Goal: Register for event/course

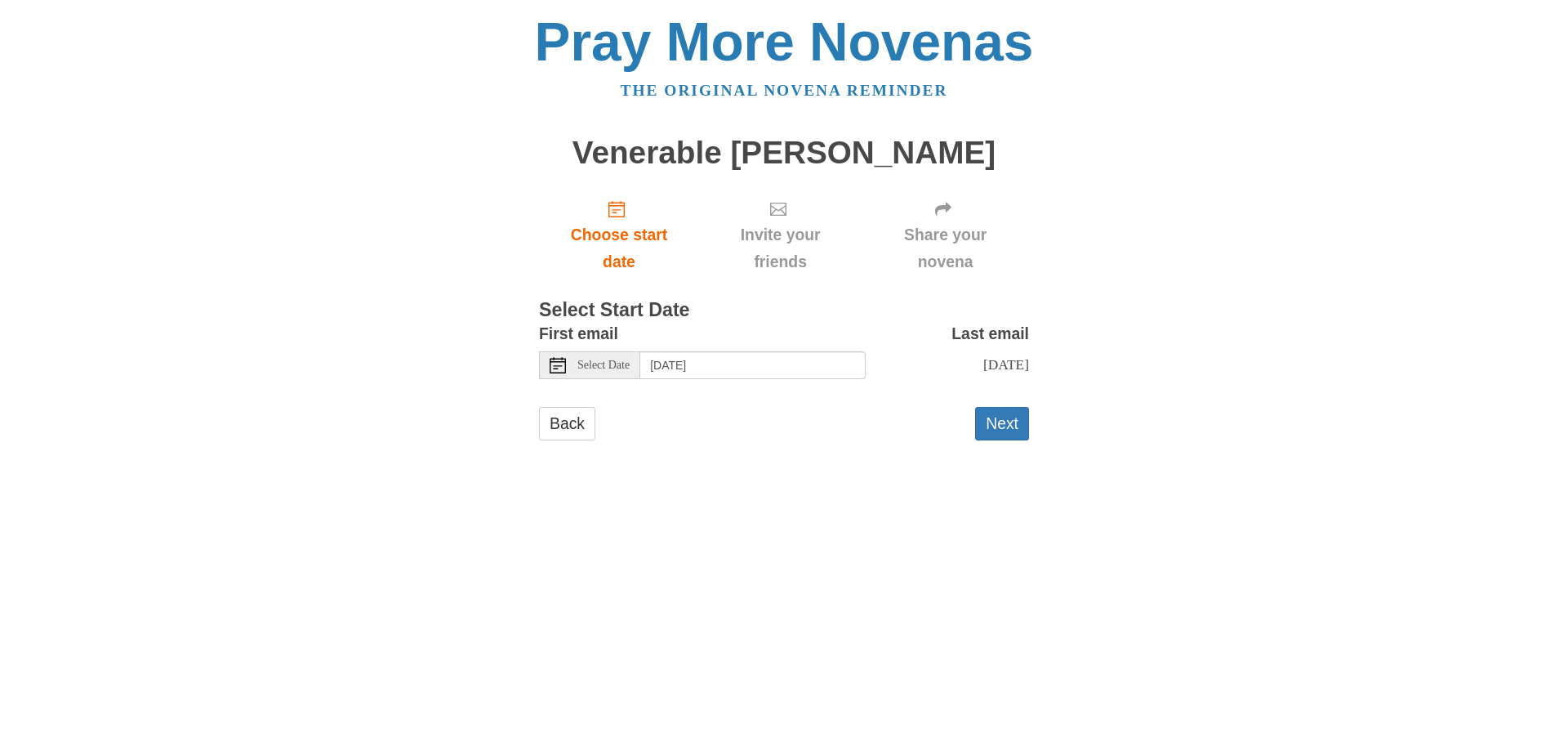
click at [560, 373] on icon at bounding box center [557, 365] width 16 height 16
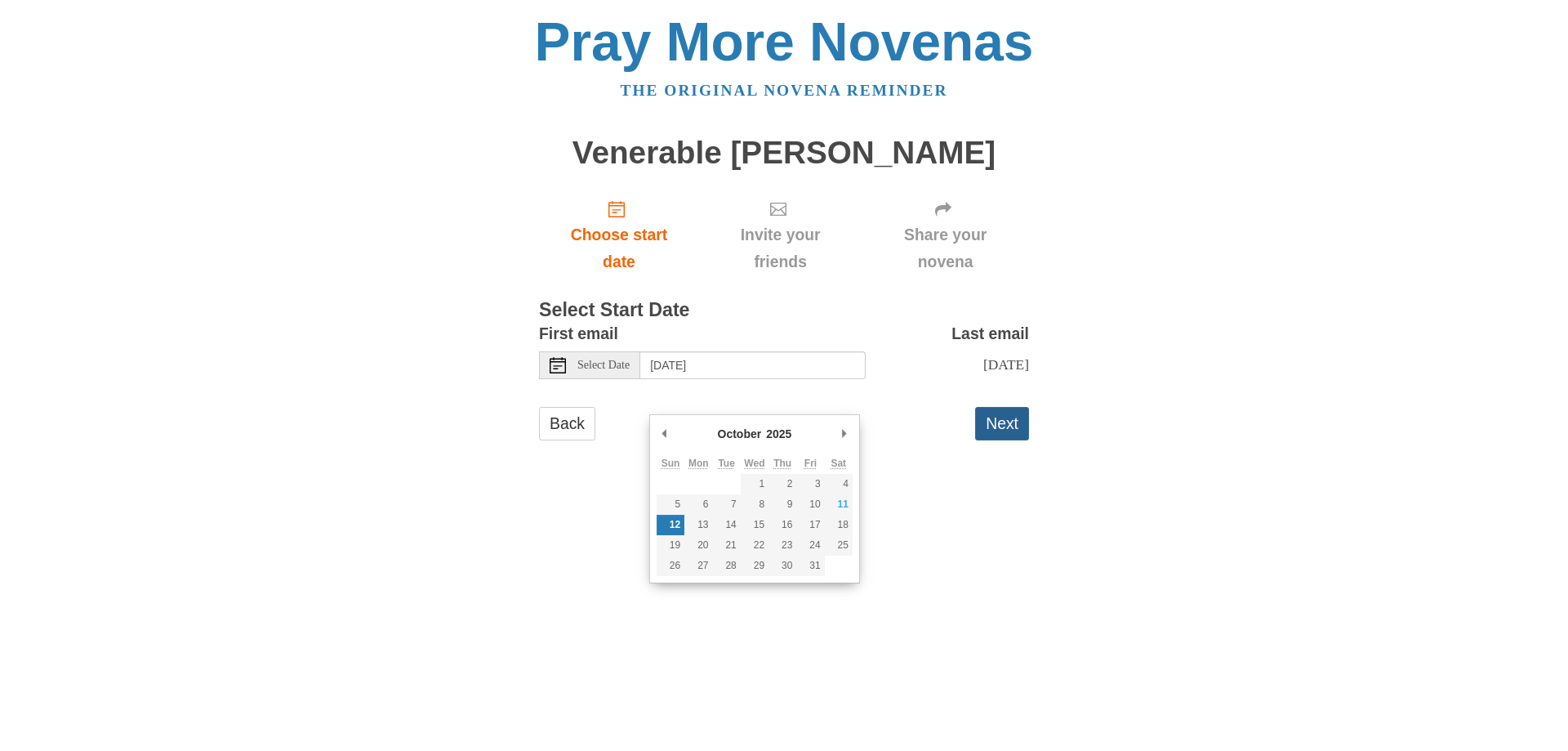
click at [1001, 440] on button "Next" at bounding box center [1002, 424] width 54 height 34
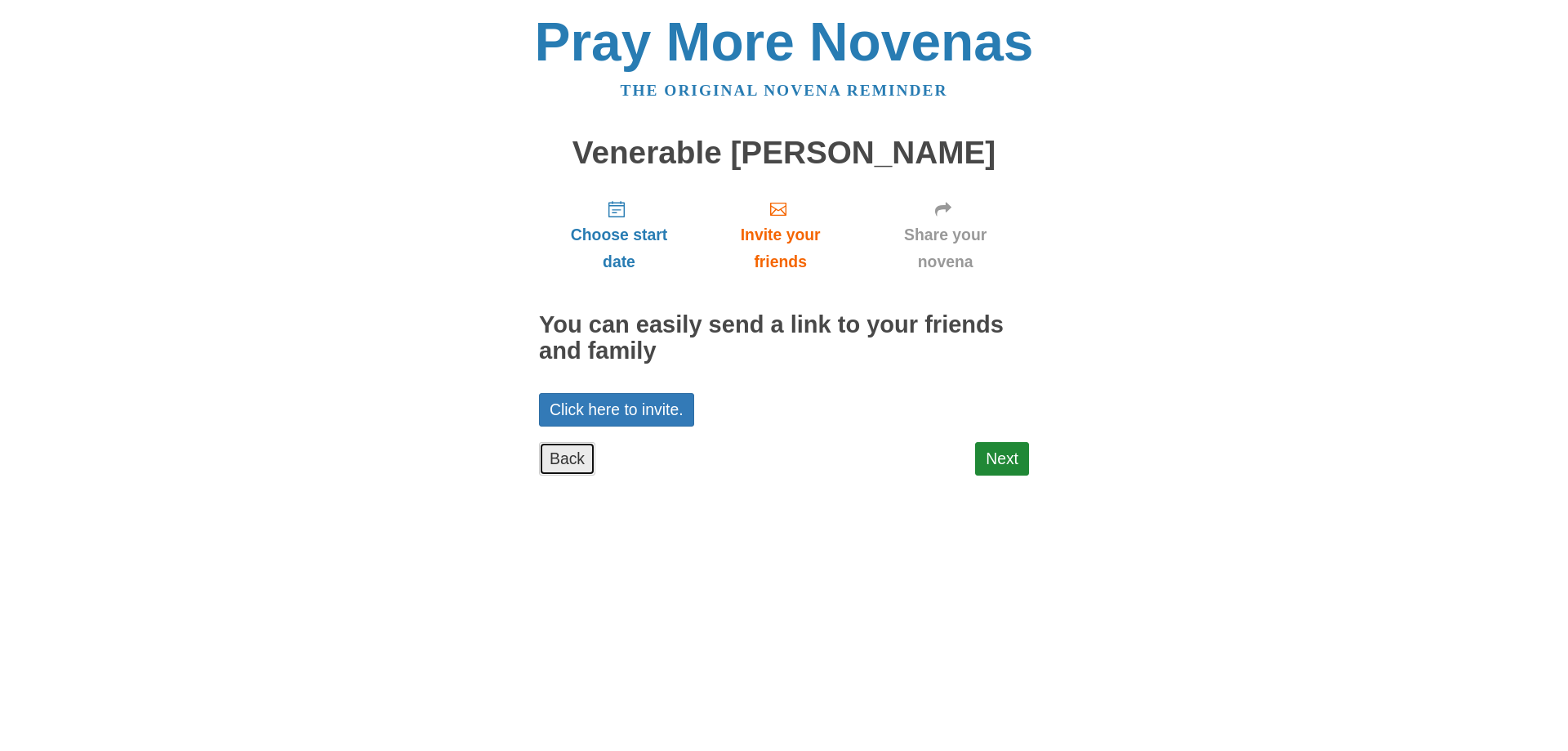
click at [581, 476] on link "Back" at bounding box center [566, 459] width 56 height 34
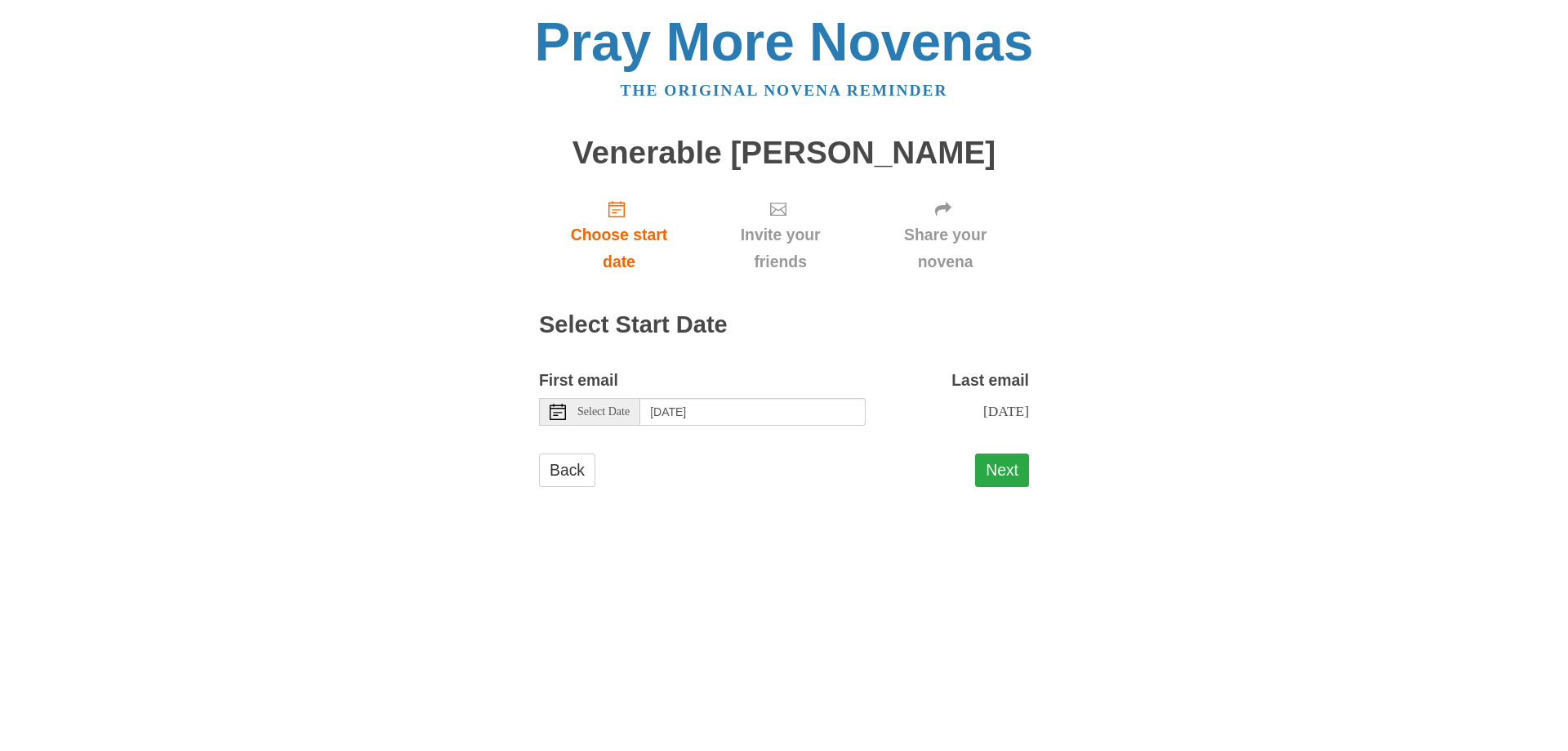
click at [1006, 487] on button "Next" at bounding box center [1002, 470] width 54 height 34
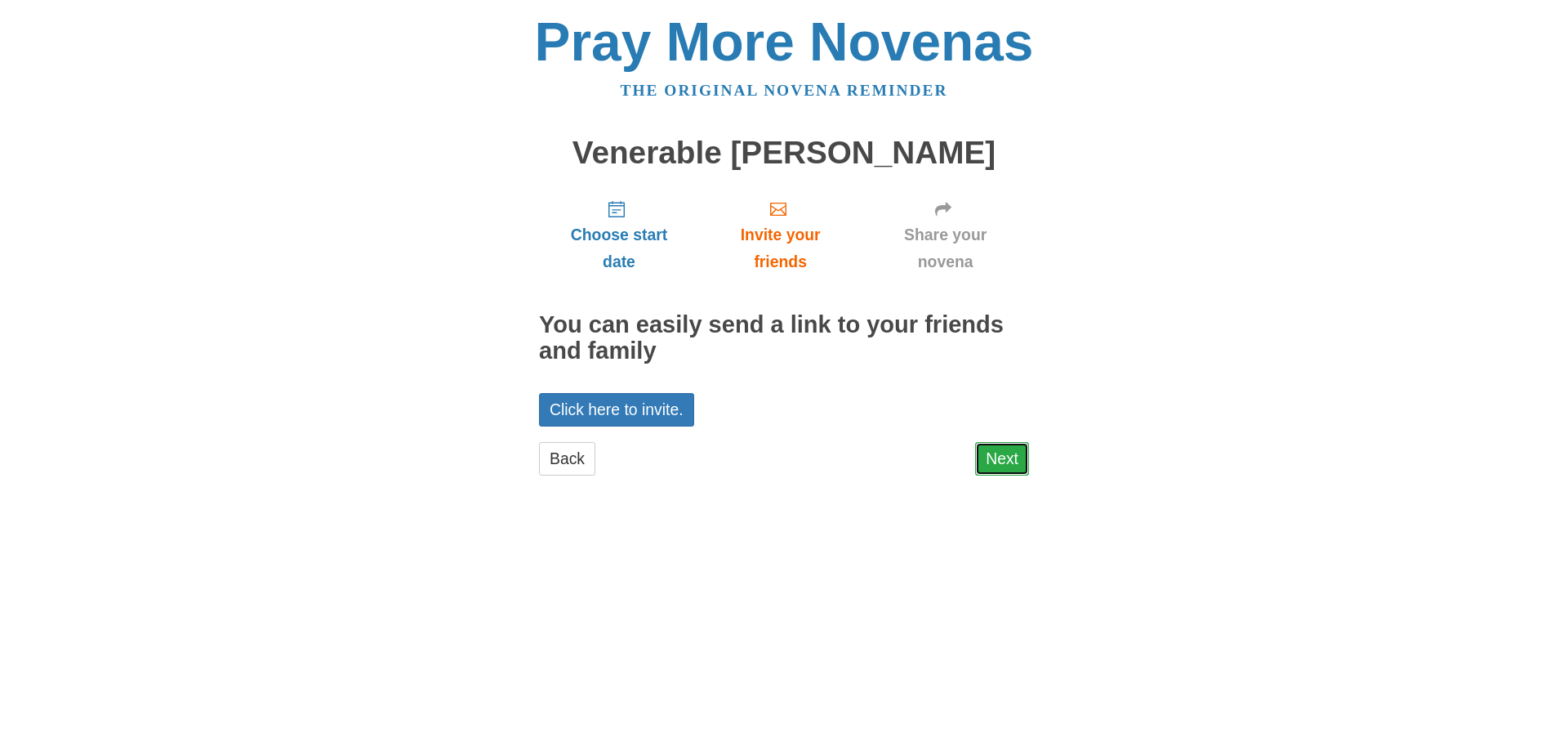
click at [1020, 476] on link "Next" at bounding box center [1002, 459] width 54 height 34
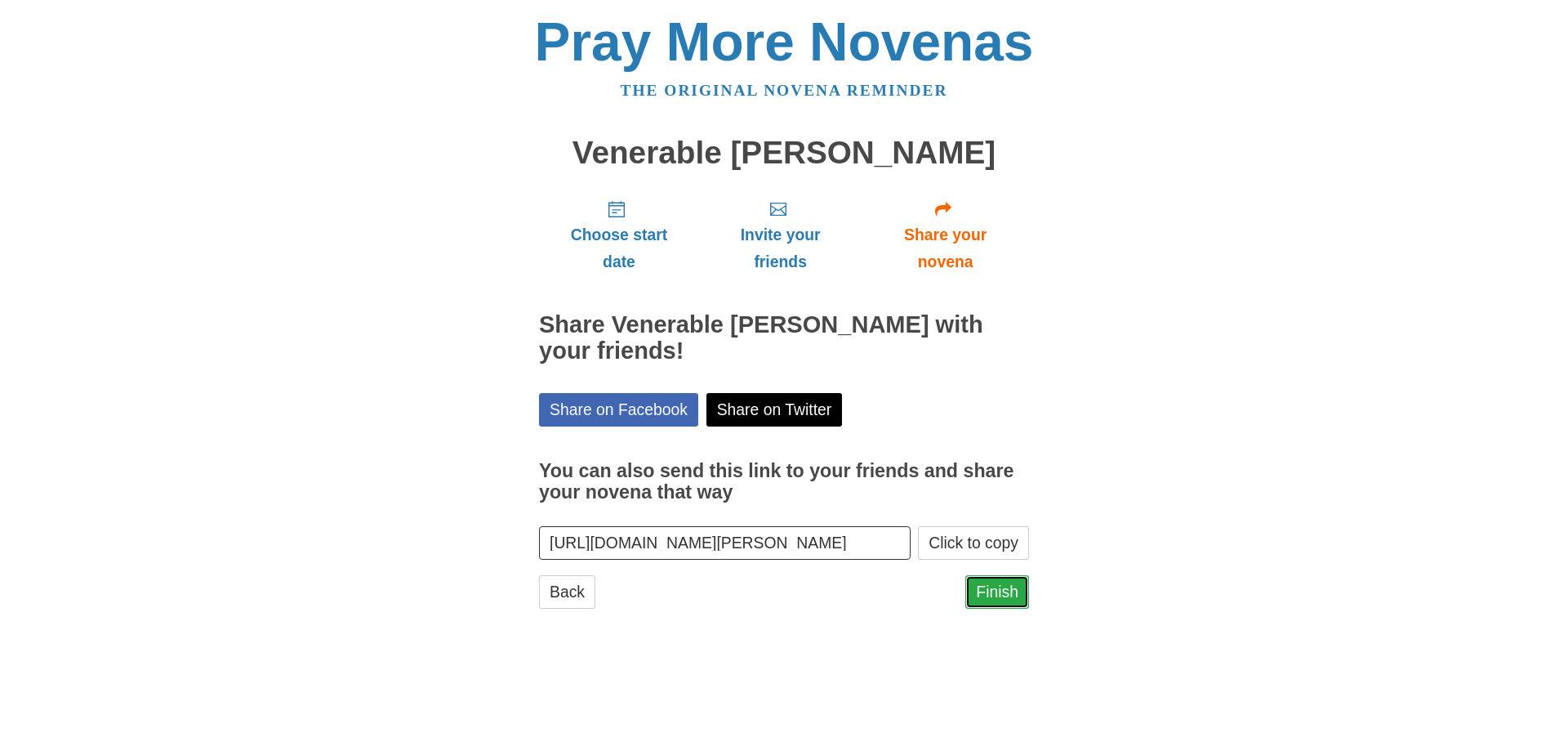
click at [1012, 608] on link "Finish" at bounding box center [997, 592] width 64 height 34
